Goal: Transaction & Acquisition: Purchase product/service

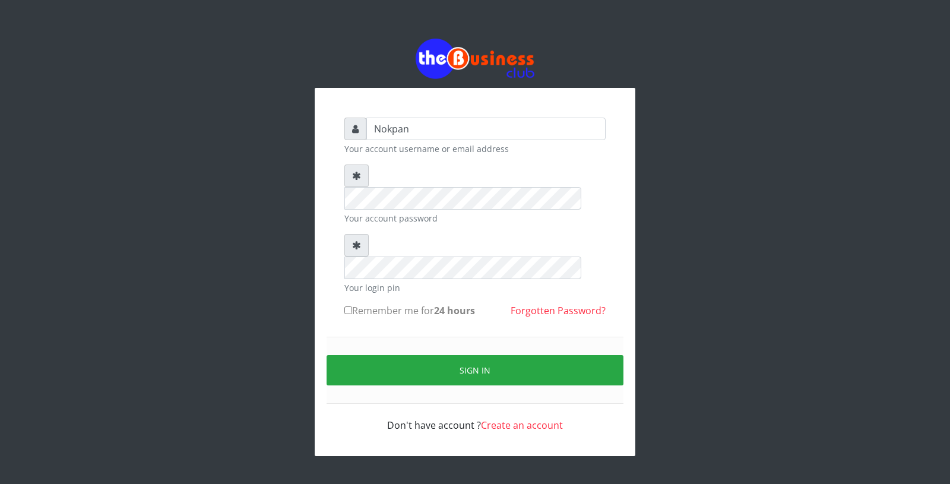
click at [396, 303] on label "Remember me for 24 hours" at bounding box center [409, 310] width 131 height 14
click at [352, 306] on input "Remember me for 24 hours" at bounding box center [348, 310] width 8 height 8
checkbox input "true"
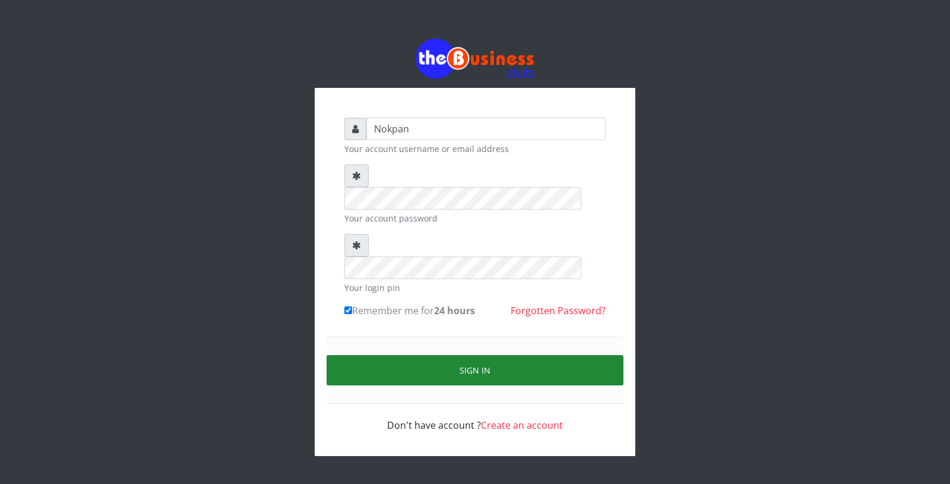
click at [424, 355] on button "Sign in" at bounding box center [474, 370] width 297 height 30
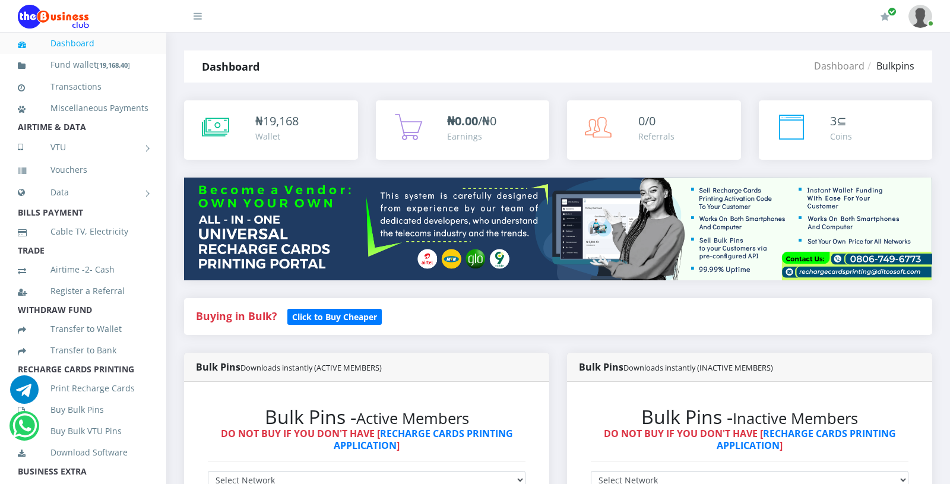
scroll to position [113, 0]
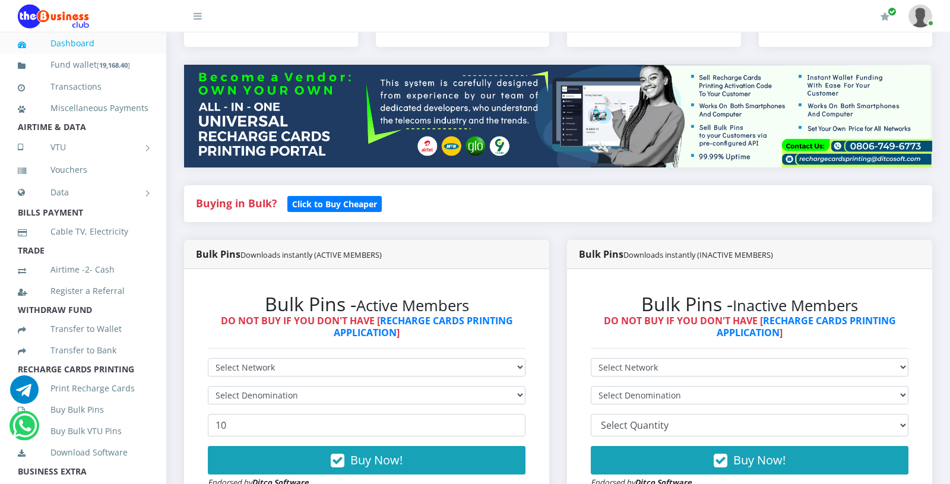
select select "MTN"
click option "MTN" at bounding box center [0, 0] width 0 height 0
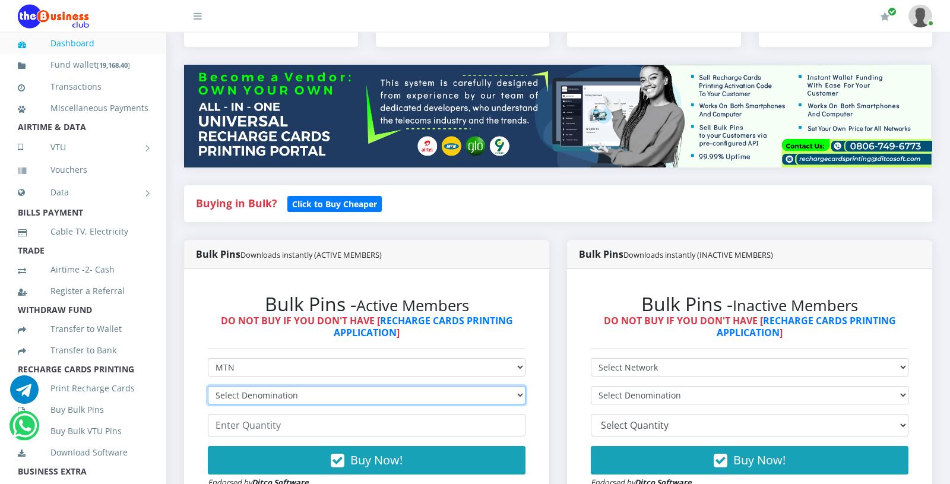
click at [208, 386] on select "Select Denomination MTN NGN100 - ₦96.99 MTN NGN200 - ₦193.98 MTN NGN400 - ₦387.…" at bounding box center [367, 395] width 318 height 18
select select "484.95-500"
click option "MTN NGN500 - ₦484.95" at bounding box center [0, 0] width 0 height 0
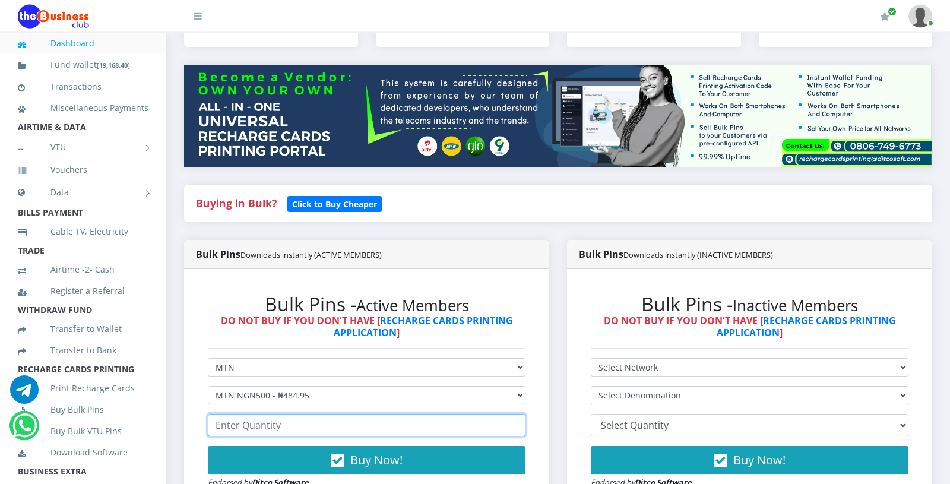
click at [282, 426] on input "number" at bounding box center [367, 425] width 318 height 23
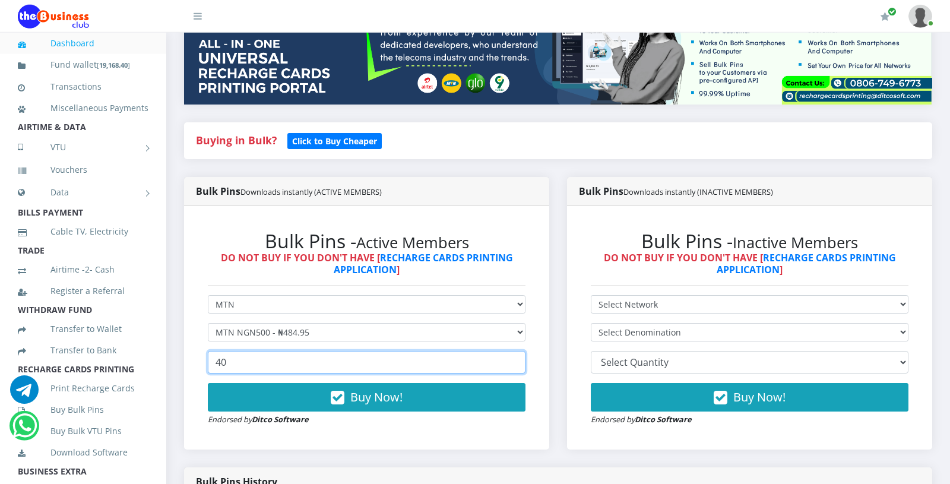
scroll to position [179, 0]
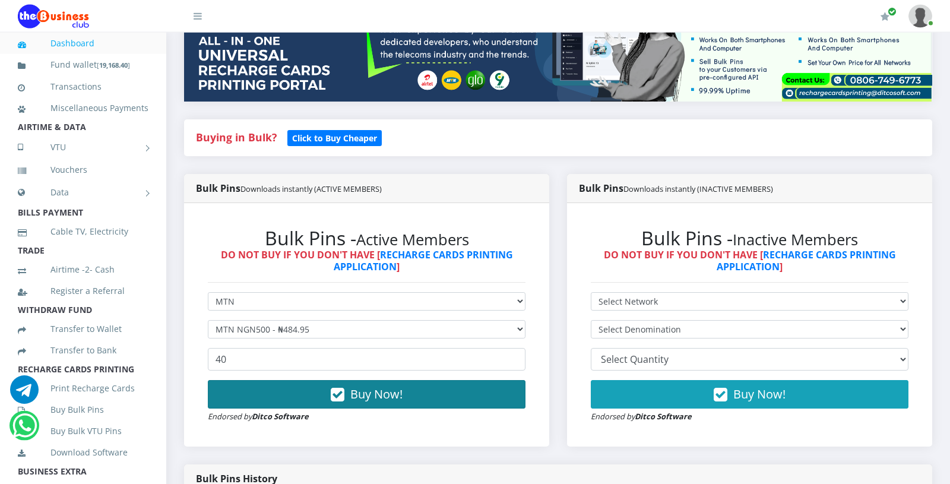
click at [306, 389] on button "Buy Now!" at bounding box center [367, 394] width 318 height 28
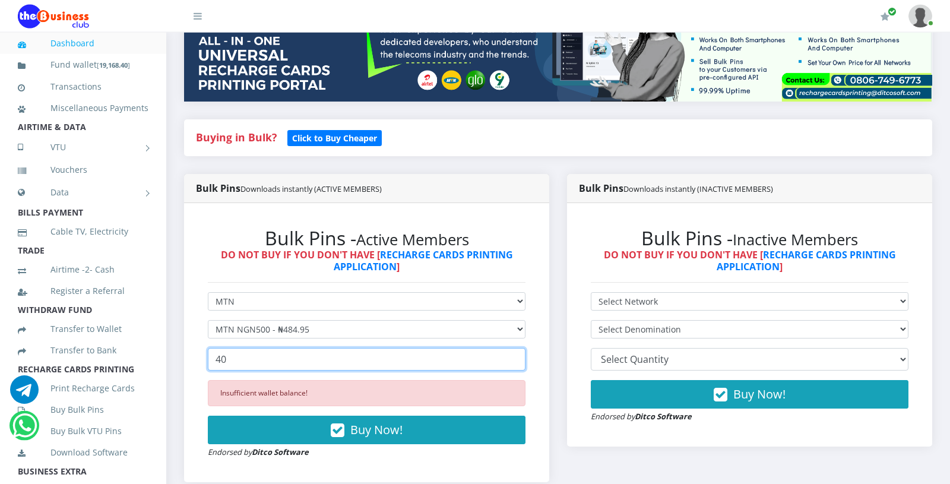
click at [252, 360] on input "40" at bounding box center [367, 359] width 318 height 23
click at [261, 351] on input "40" at bounding box center [367, 359] width 318 height 23
type input "4"
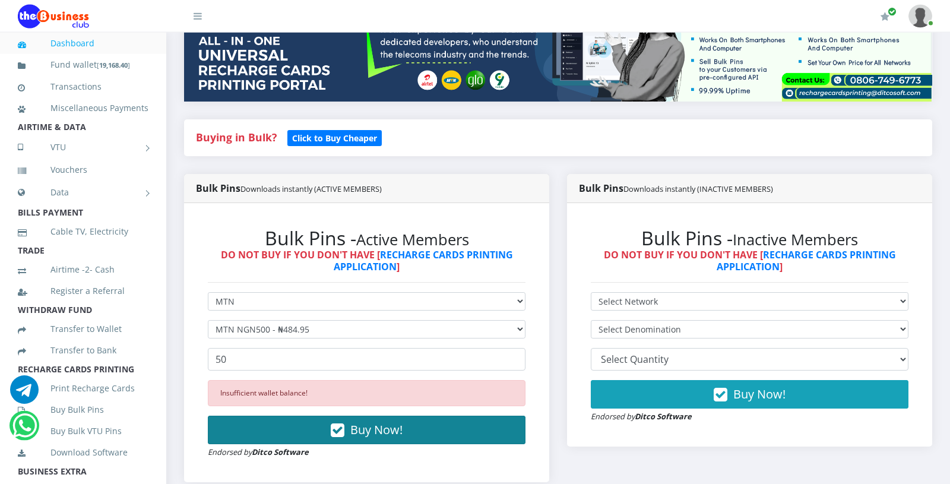
click at [323, 435] on button "Buy Now!" at bounding box center [367, 429] width 318 height 28
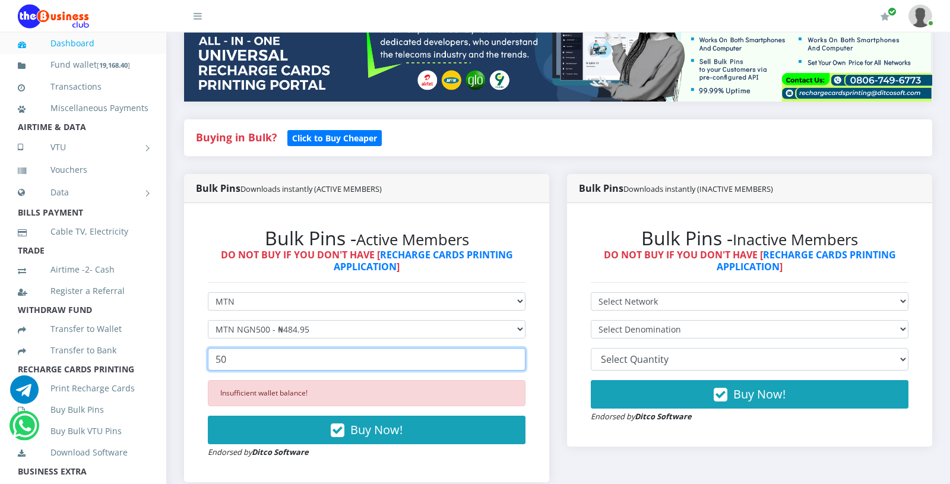
click at [263, 367] on input "50" at bounding box center [367, 359] width 318 height 23
type input "5"
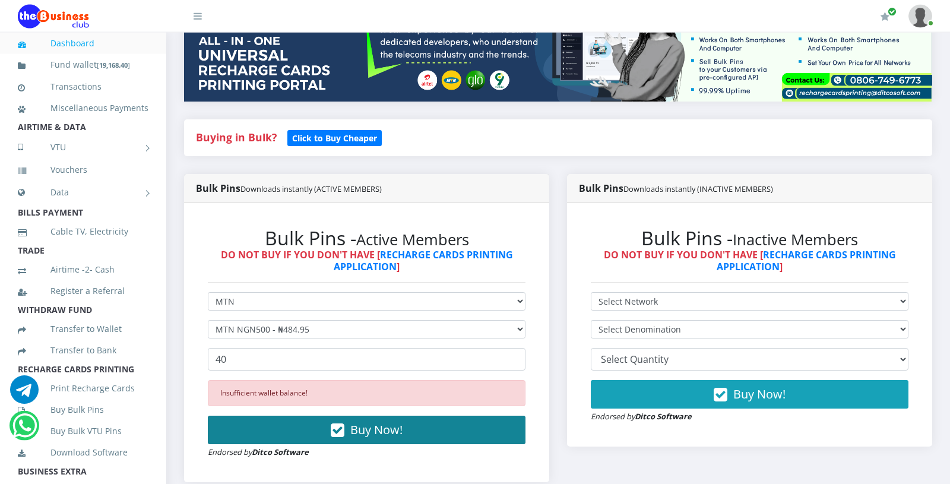
click at [261, 418] on button "Buy Now!" at bounding box center [367, 429] width 318 height 28
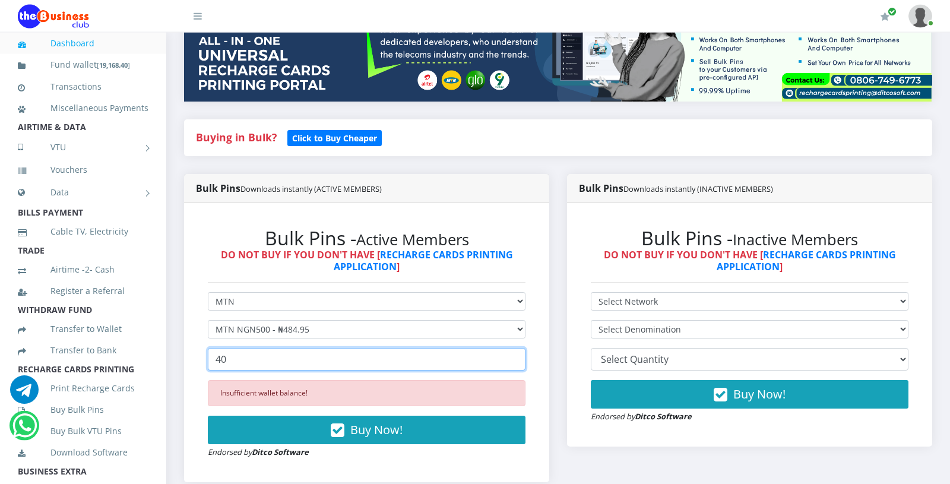
click at [233, 359] on input "40" at bounding box center [367, 359] width 318 height 23
type input "4"
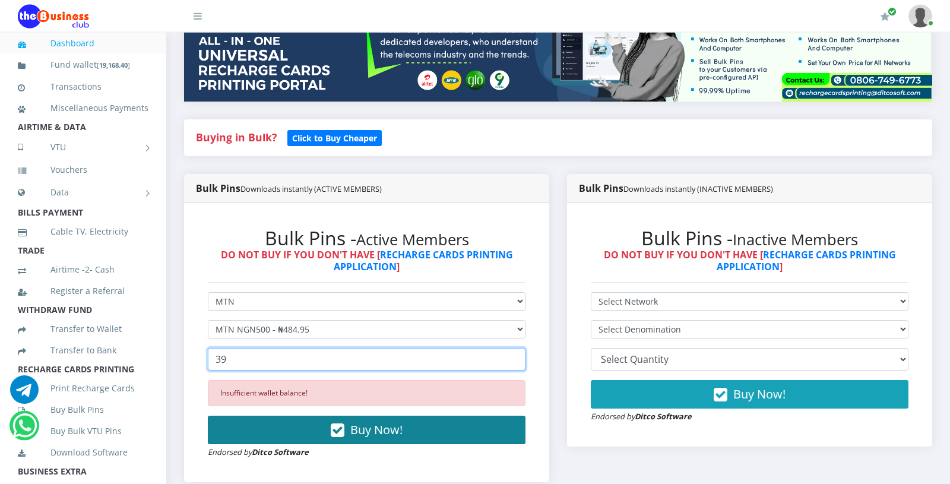
type input "39"
click at [271, 434] on button "Buy Now!" at bounding box center [367, 429] width 318 height 28
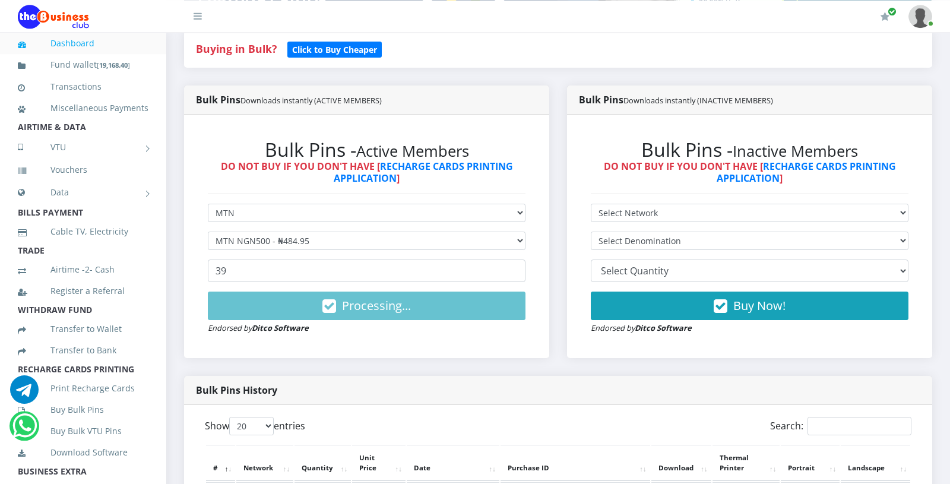
scroll to position [273, 0]
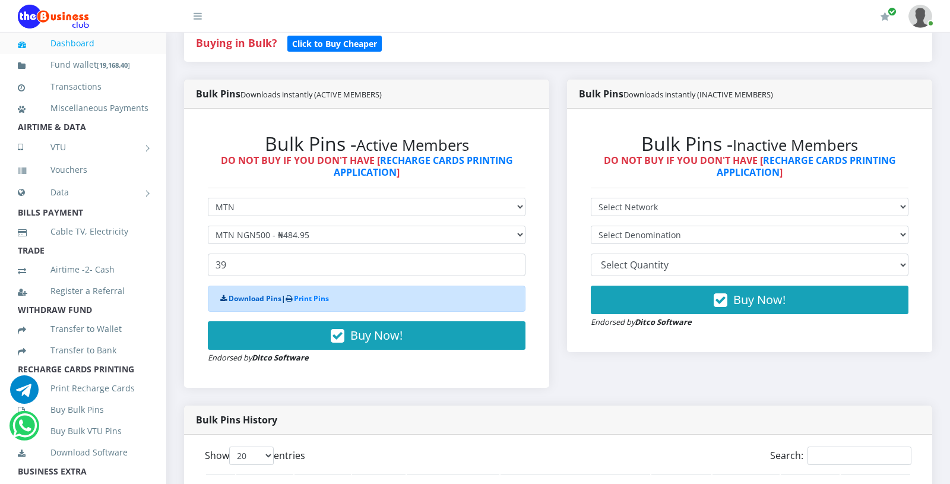
click at [245, 301] on link "Download Pins" at bounding box center [254, 298] width 53 height 10
click at [544, 160] on div "Bulk Pins - Active Members DO NOT BUY IF YOU DON'T HAVE [ RECHARGE CARDS PRINTI…" at bounding box center [366, 248] width 365 height 279
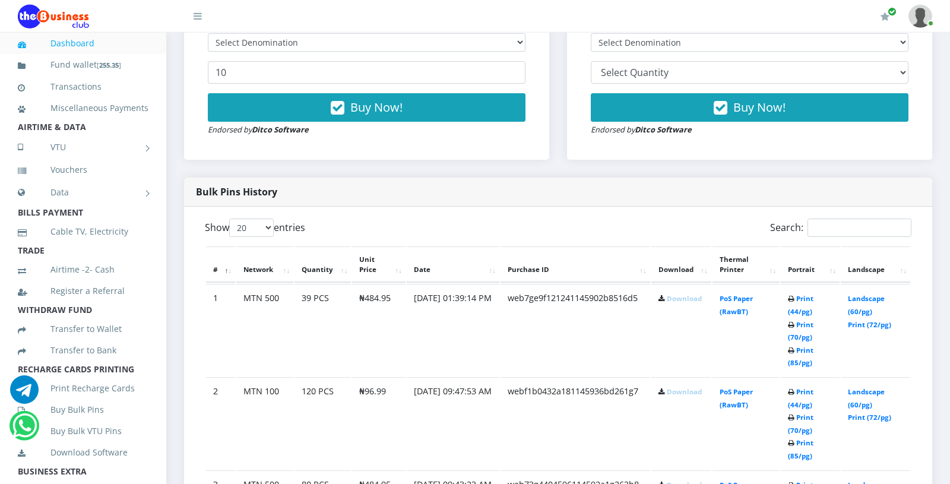
scroll to position [480, 0]
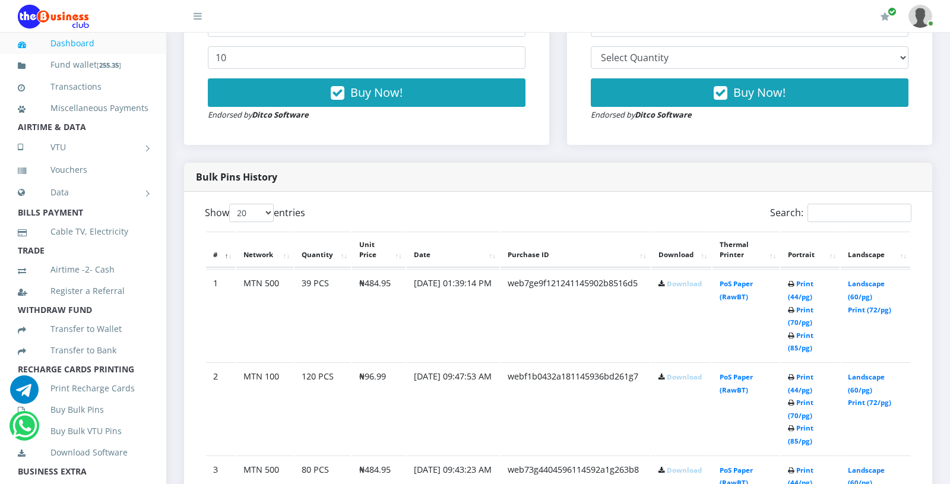
click at [684, 285] on link "Download" at bounding box center [683, 283] width 35 height 9
